Goal: Download file/media

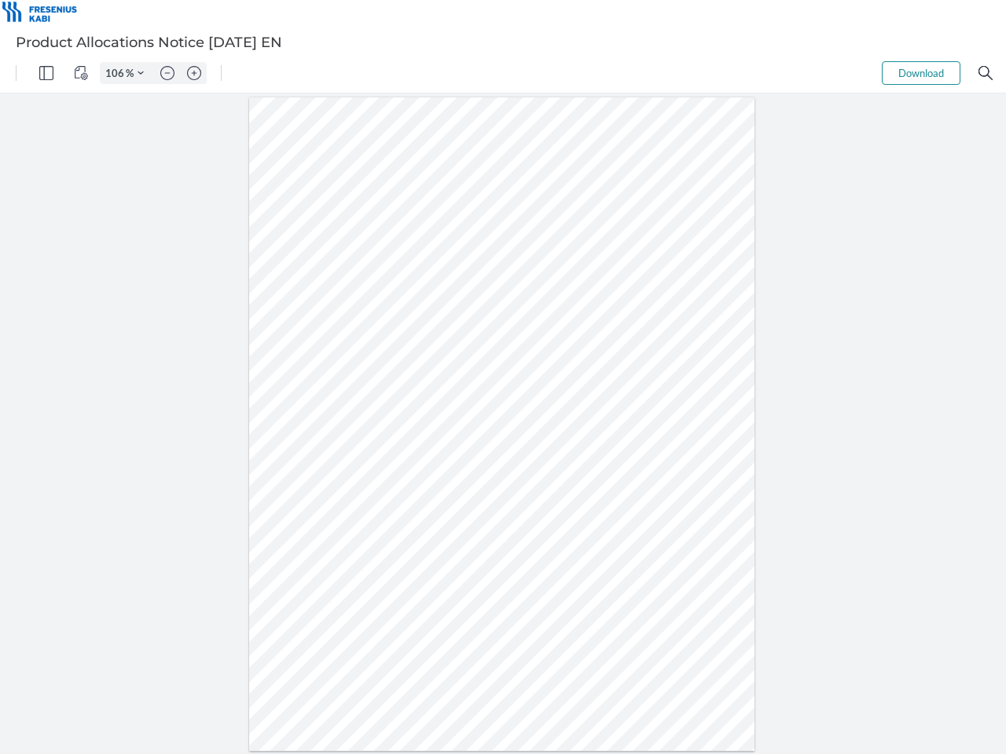
click at [46, 73] on img "Panel" at bounding box center [46, 73] width 14 height 14
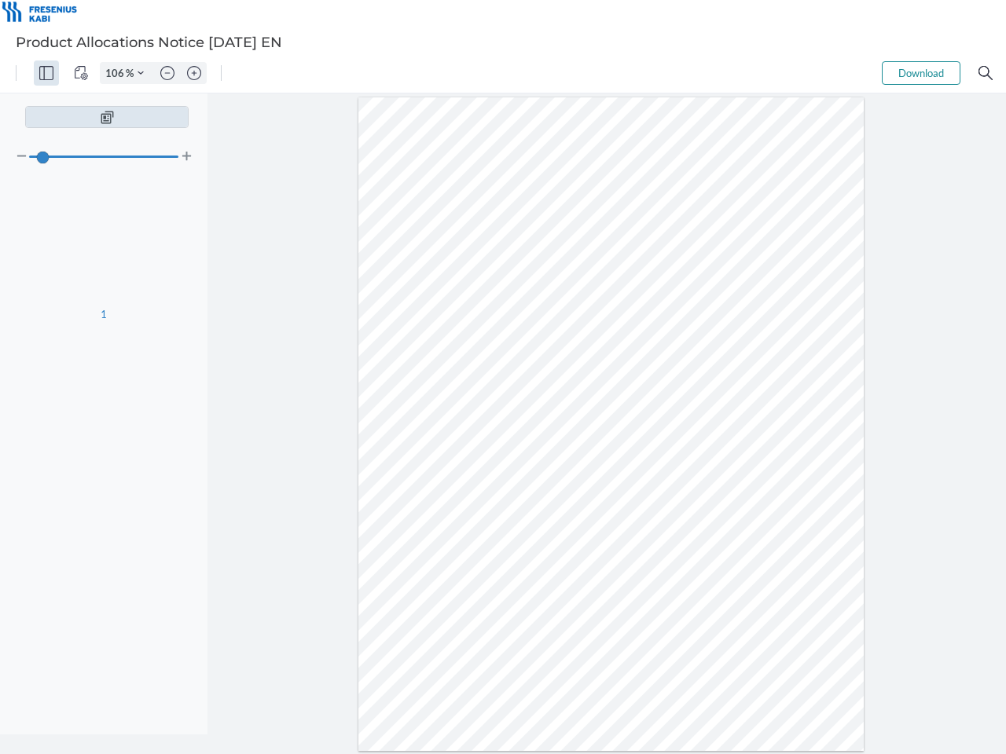
click at [81, 73] on img "View Controls" at bounding box center [81, 73] width 14 height 14
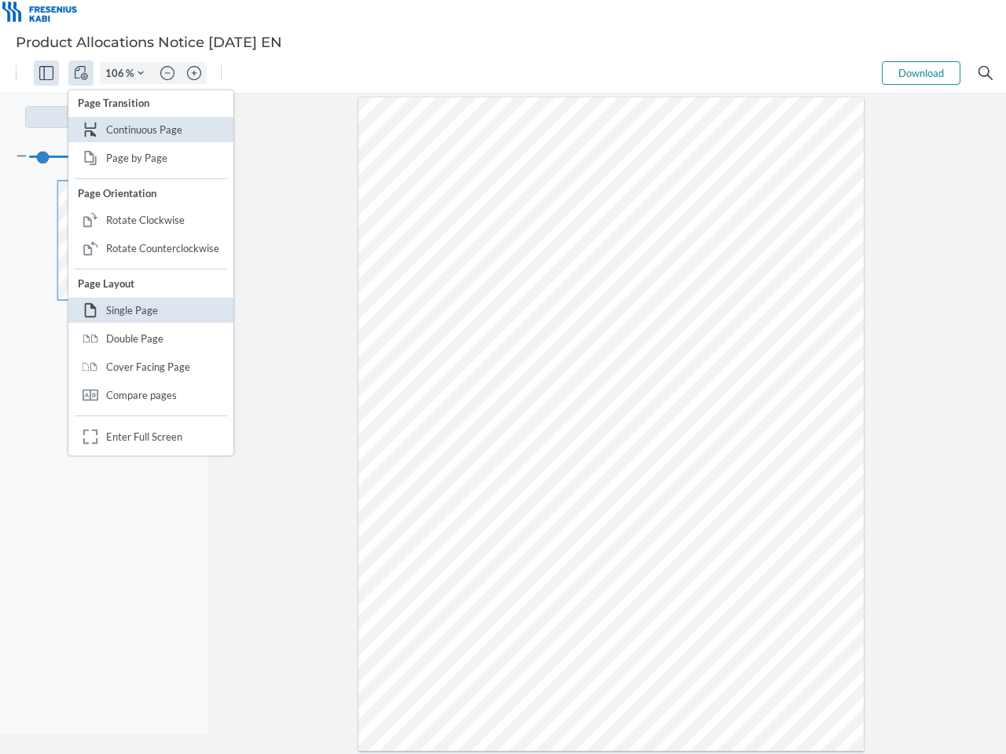
click at [117, 73] on input "106" at bounding box center [113, 73] width 25 height 14
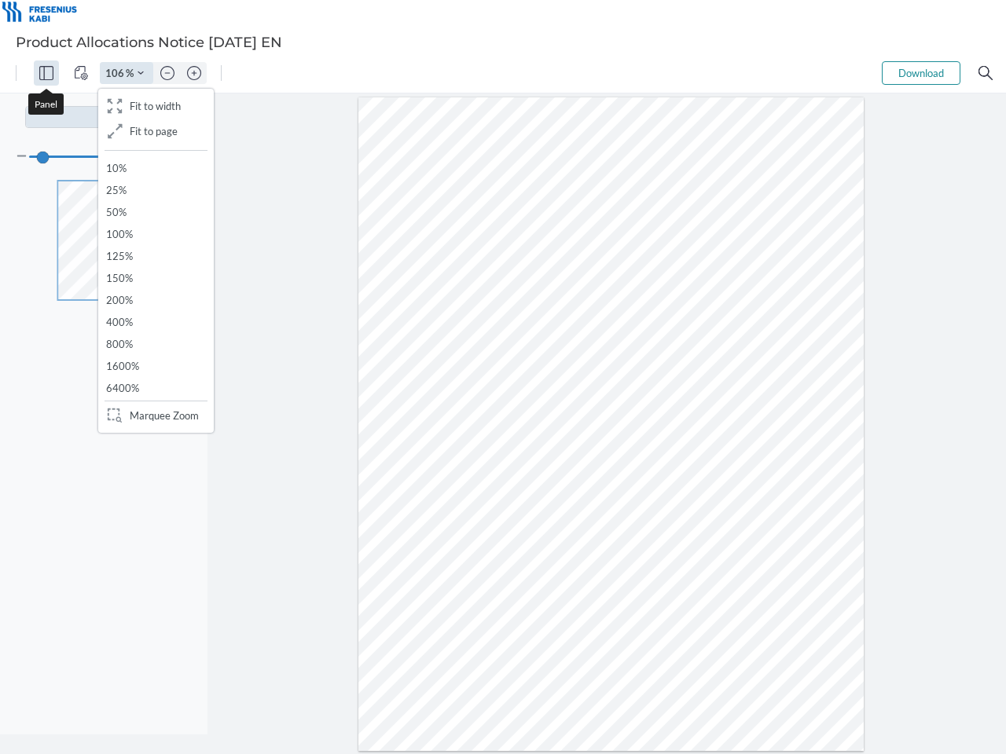
click at [141, 73] on img "Zoom Controls" at bounding box center [141, 73] width 6 height 6
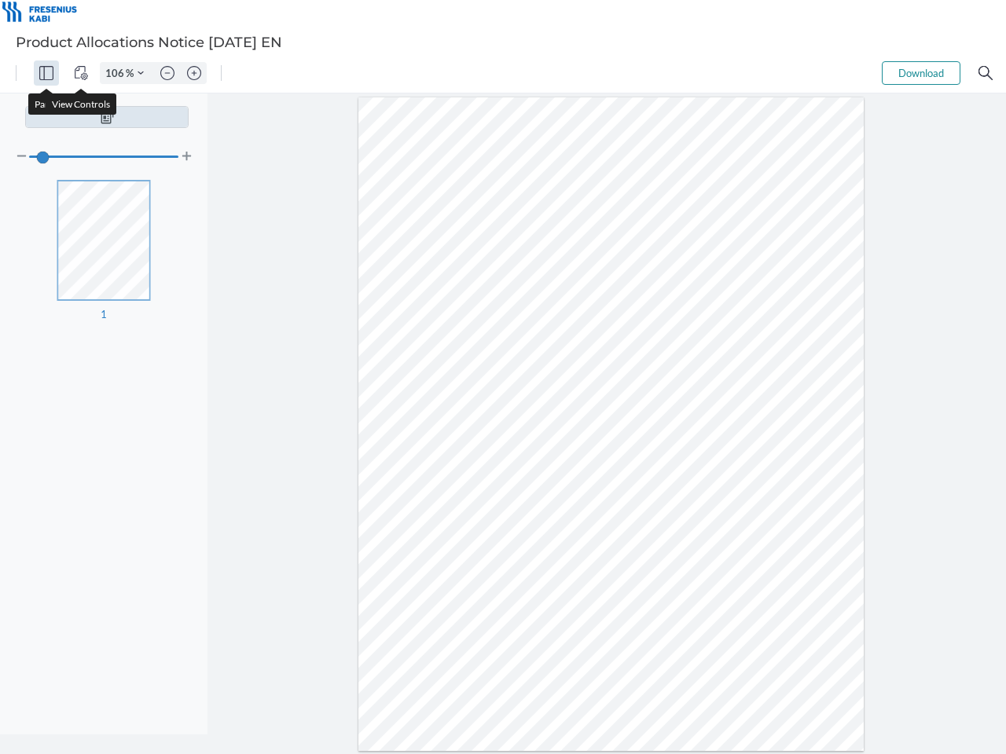
click at [167, 73] on img "Zoom out" at bounding box center [167, 73] width 14 height 14
click at [194, 73] on img "Zoom in" at bounding box center [194, 73] width 14 height 14
type input "106"
click at [921, 73] on button "Download" at bounding box center [921, 73] width 79 height 24
click at [985, 73] on img "Search" at bounding box center [985, 73] width 14 height 14
